Goal: Find specific page/section: Find specific page/section

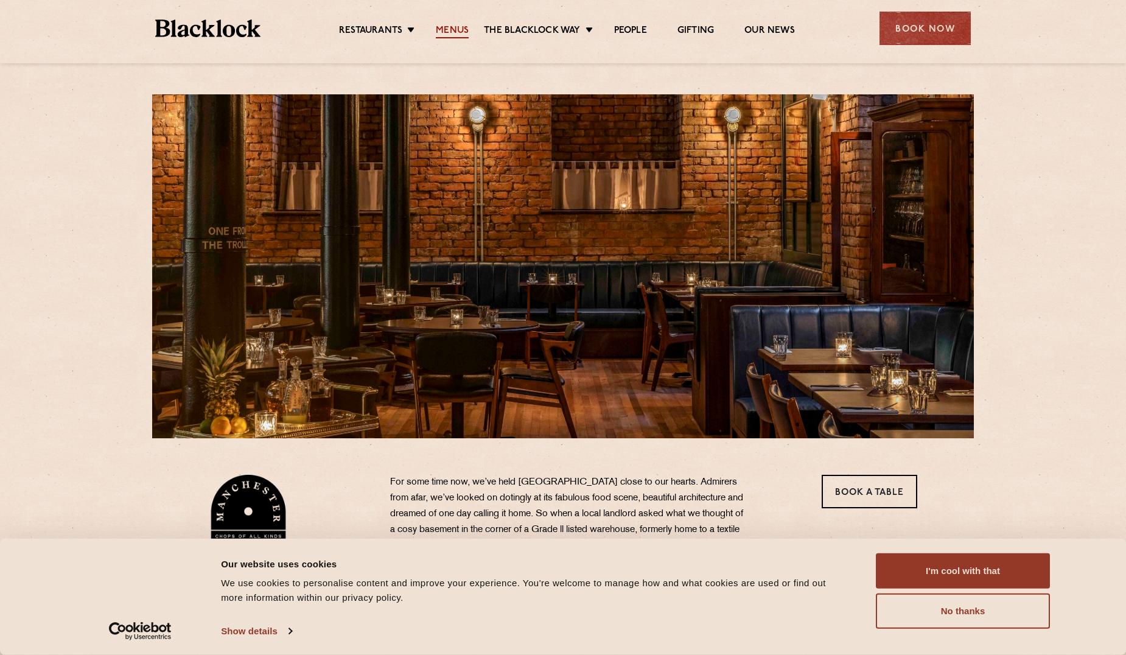
click at [461, 27] on link "Menus" at bounding box center [452, 31] width 33 height 13
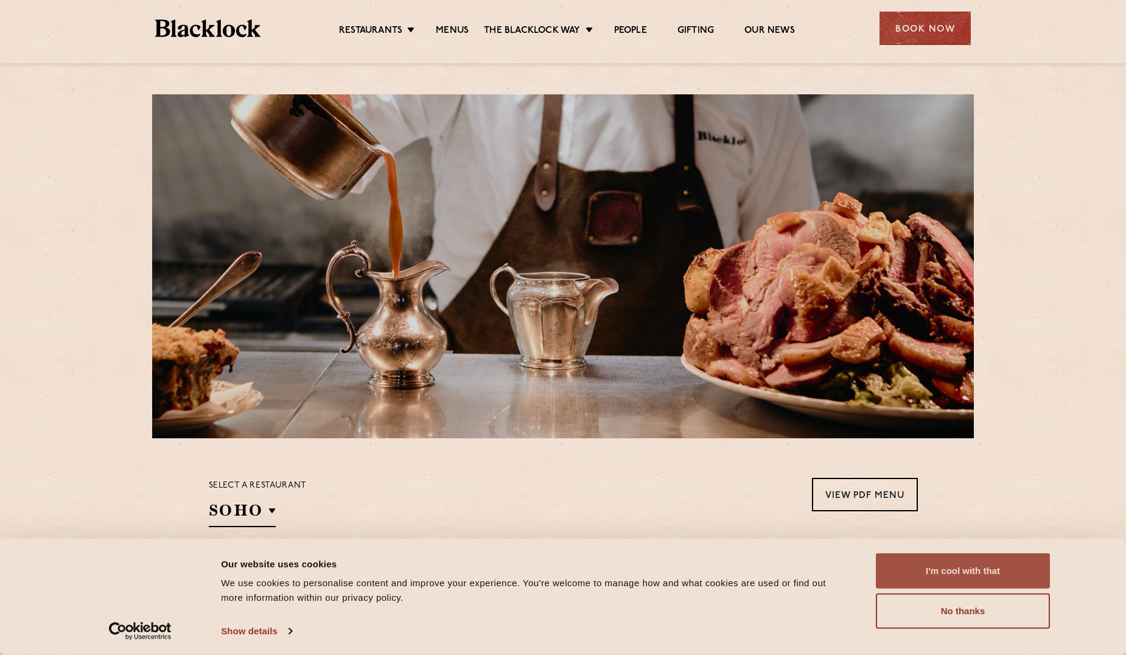
click at [964, 569] on button "I'm cool with that" at bounding box center [963, 570] width 174 height 35
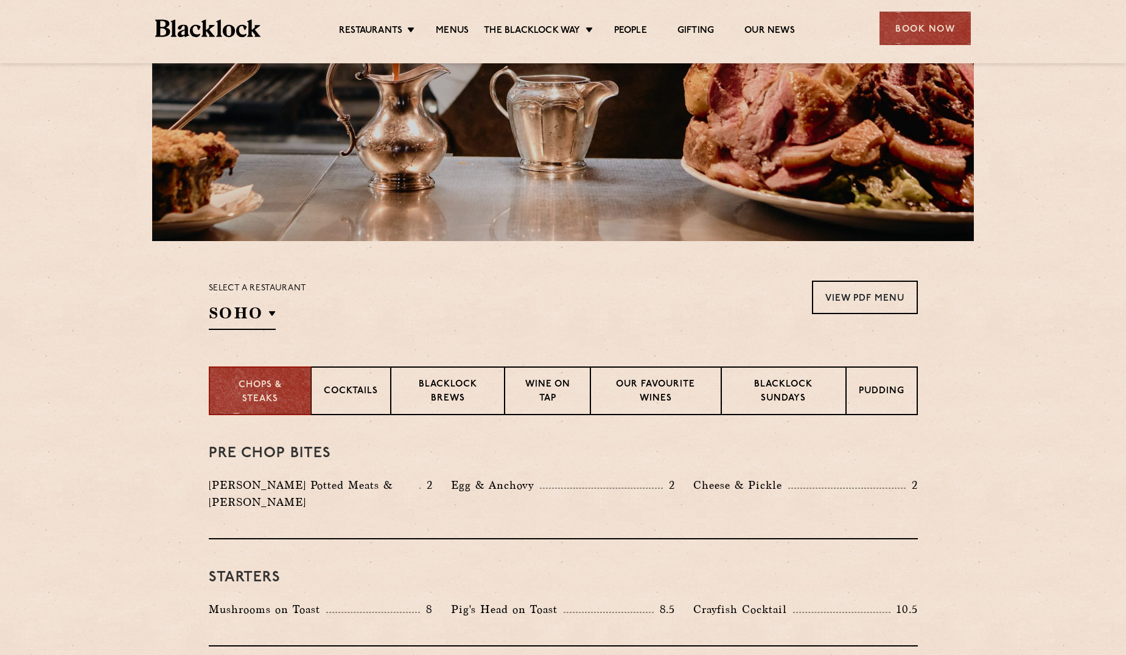
scroll to position [365, 0]
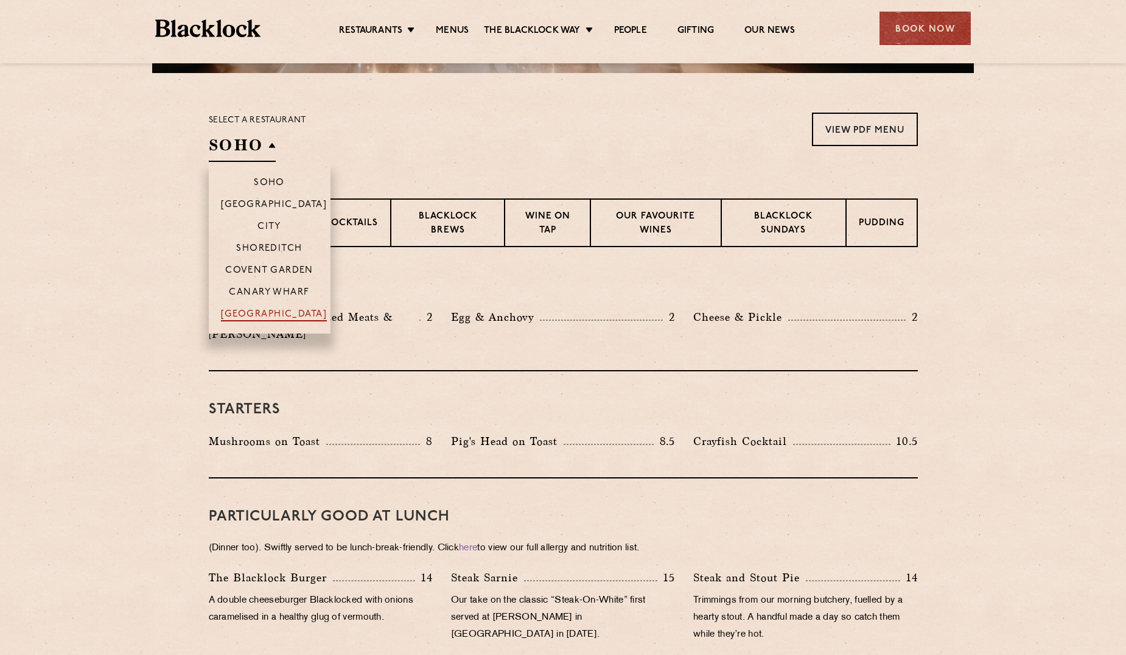
click at [245, 315] on p "[GEOGRAPHIC_DATA]" at bounding box center [274, 315] width 106 height 12
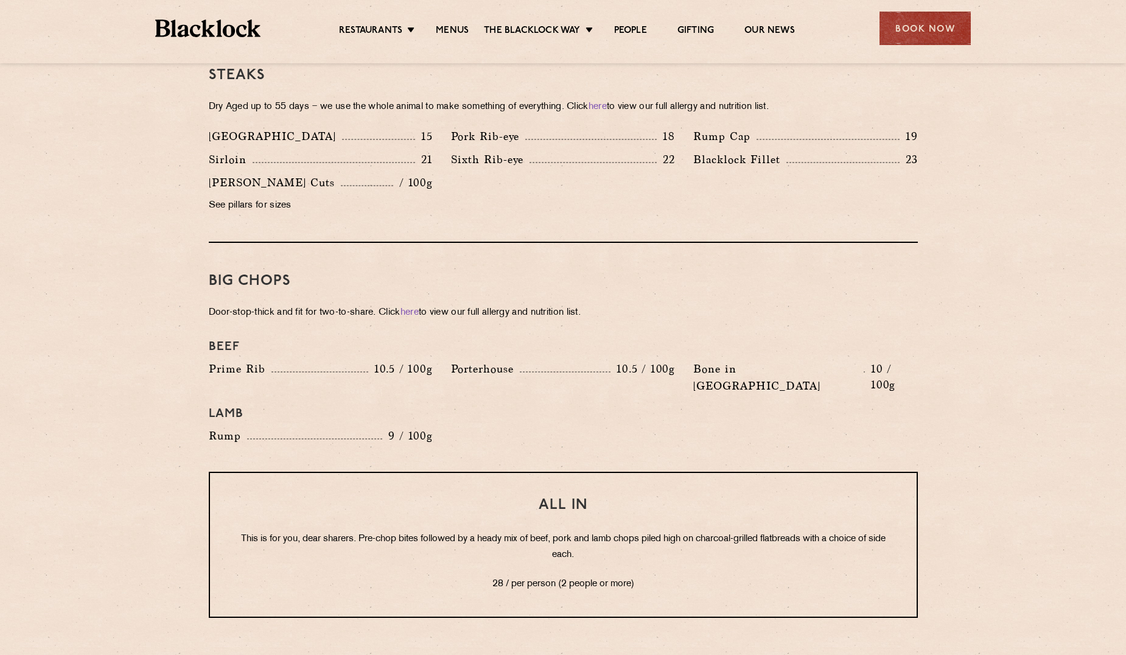
scroll to position [1156, 0]
